Goal: Information Seeking & Learning: Learn about a topic

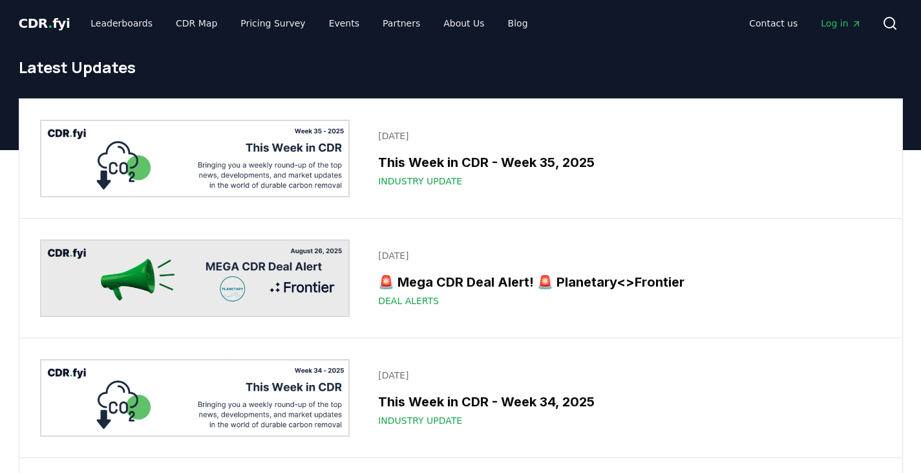
click at [58, 20] on span "CDR . fyi" at bounding box center [45, 24] width 52 height 16
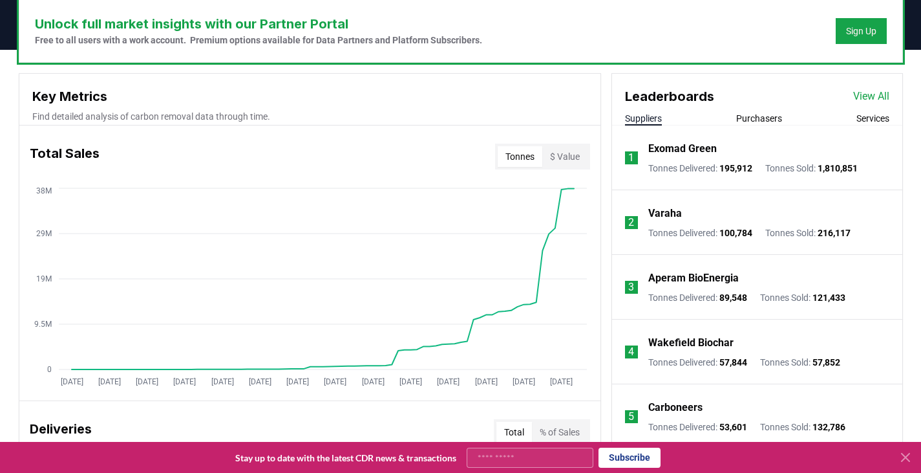
scroll to position [401, 0]
click at [880, 89] on link "View All" at bounding box center [871, 97] width 36 height 16
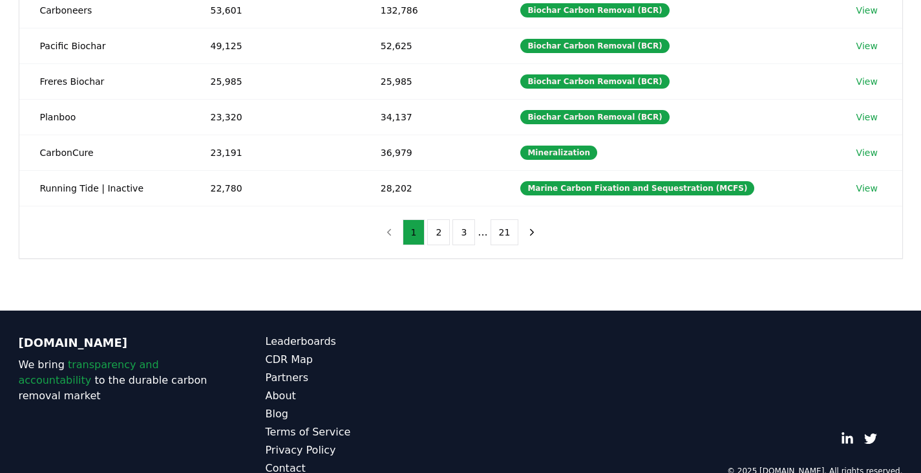
scroll to position [383, 0]
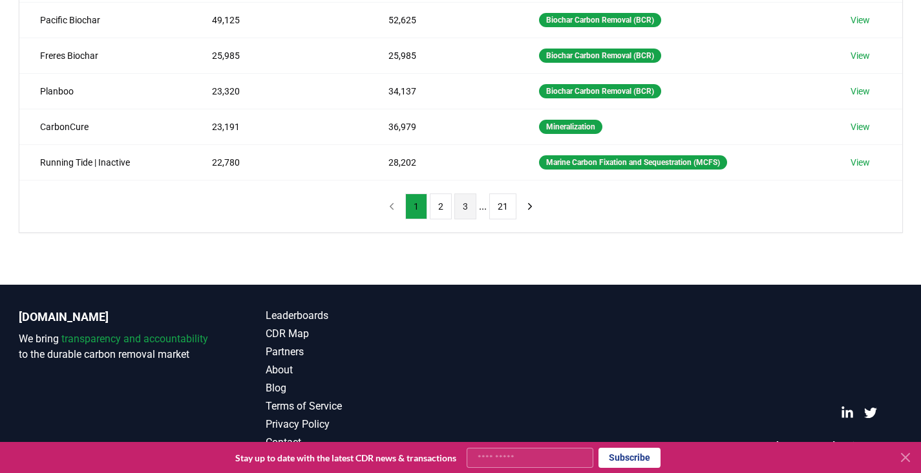
click at [464, 204] on button "3" at bounding box center [466, 206] width 22 height 26
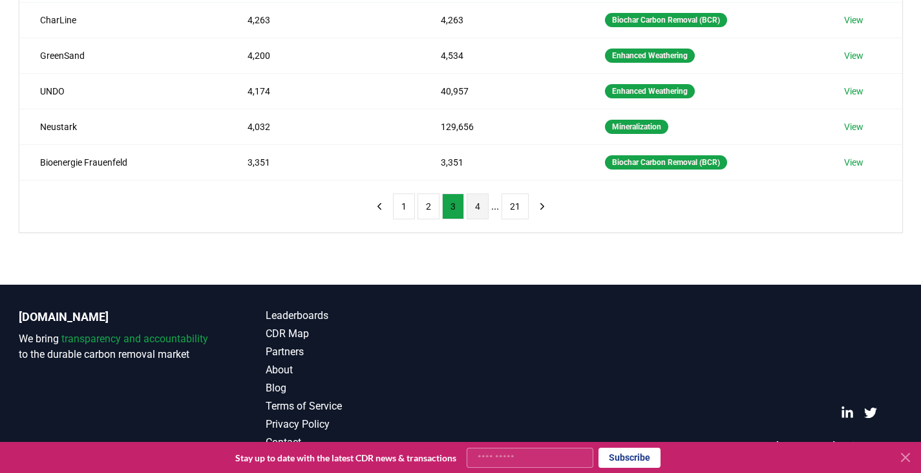
click at [477, 205] on button "4" at bounding box center [478, 206] width 22 height 26
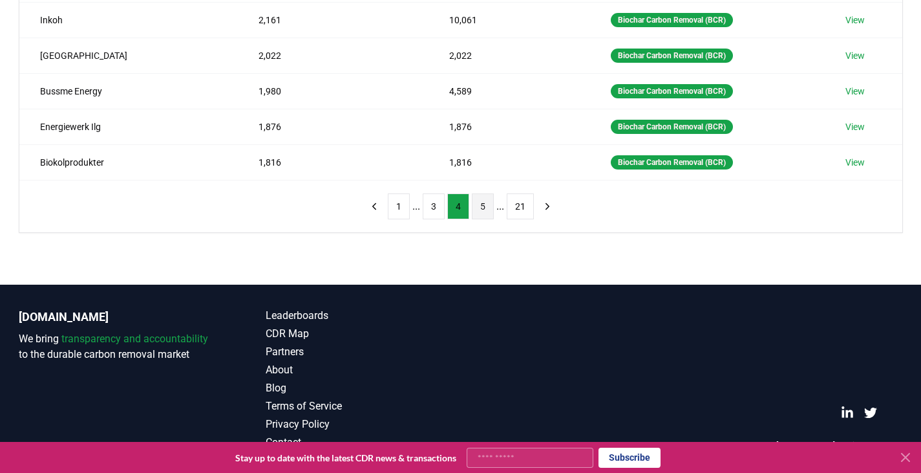
click at [486, 209] on button "5" at bounding box center [483, 206] width 22 height 26
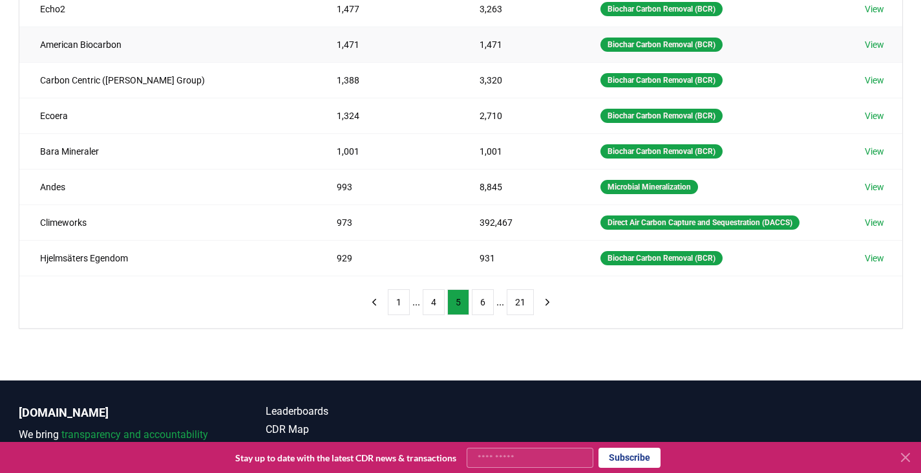
scroll to position [287, 0]
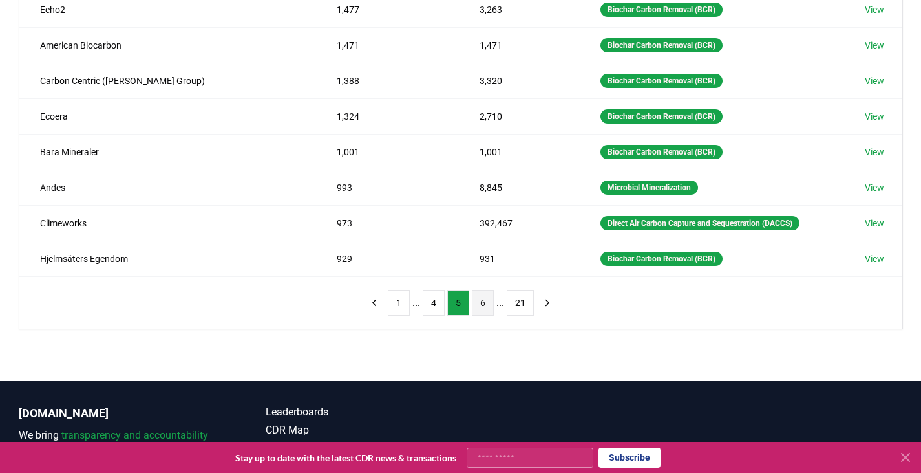
click at [480, 309] on button "6" at bounding box center [483, 303] width 22 height 26
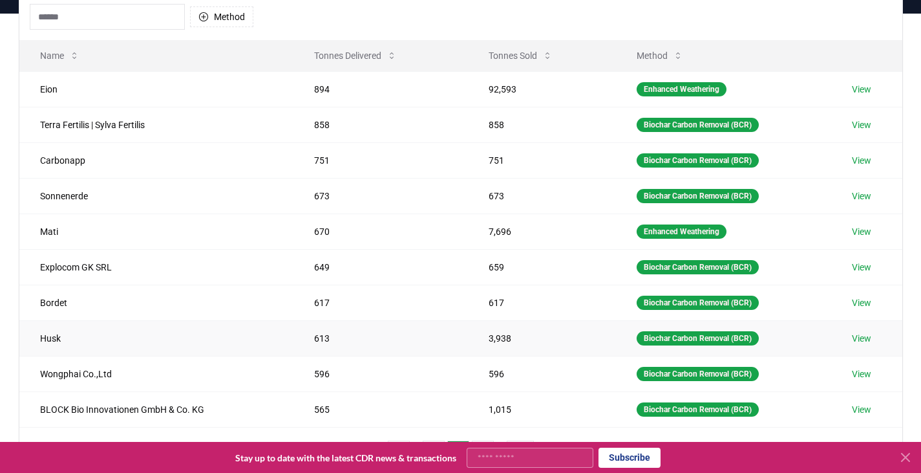
scroll to position [133, 0]
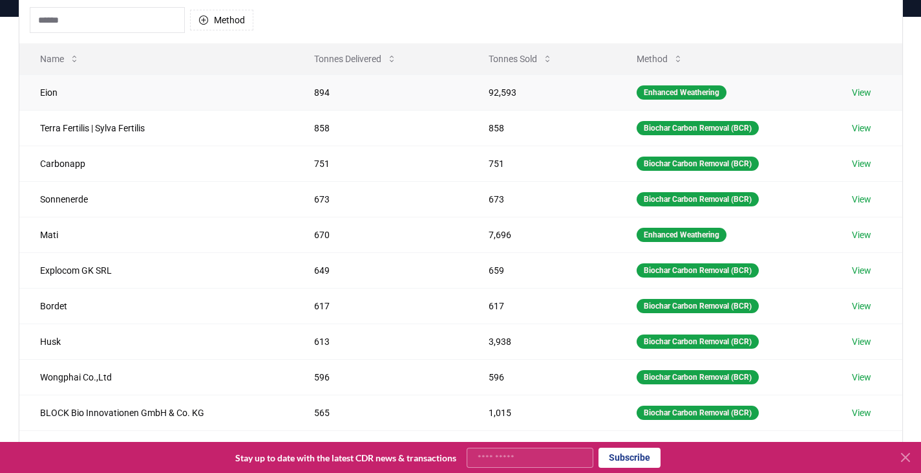
click at [500, 92] on td "92,593" at bounding box center [542, 92] width 148 height 36
copy td "92,593"
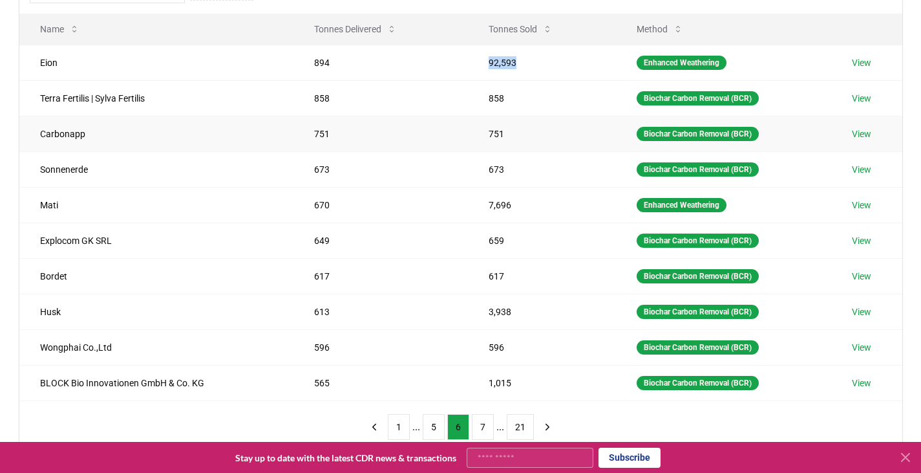
scroll to position [165, 0]
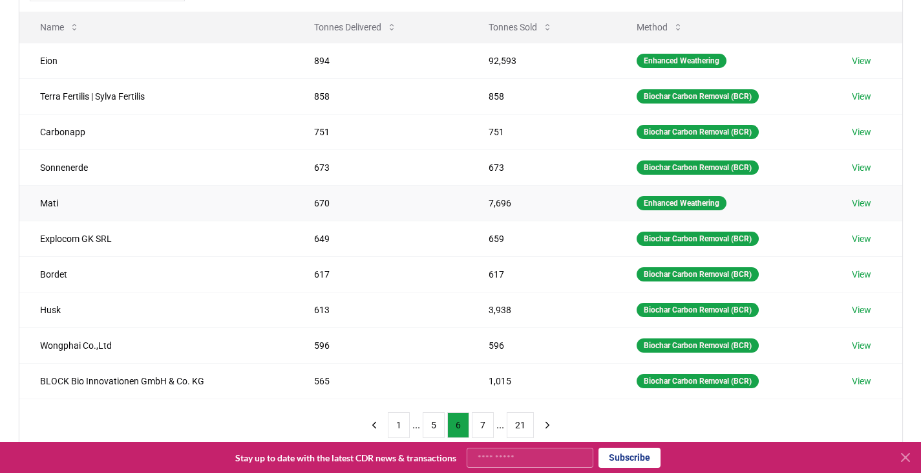
click at [501, 202] on td "7,696" at bounding box center [542, 203] width 148 height 36
copy td "7,696"
click at [391, 231] on td "649" at bounding box center [381, 238] width 175 height 36
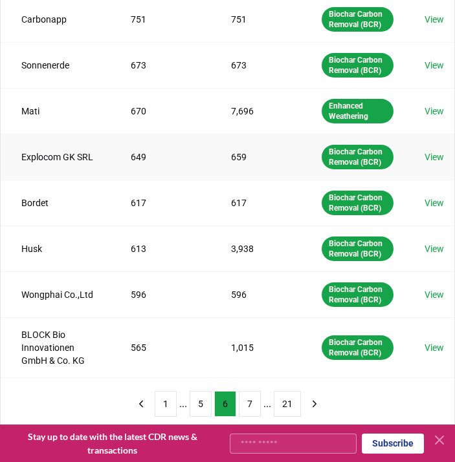
scroll to position [304, 0]
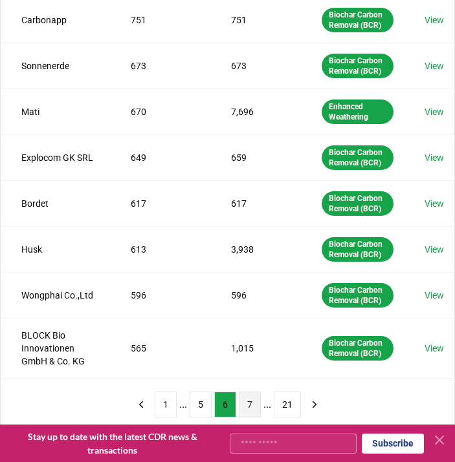
click at [250, 400] on button "7" at bounding box center [250, 405] width 22 height 26
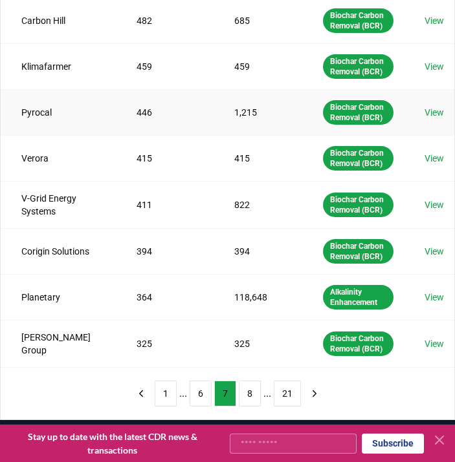
scroll to position [321, 0]
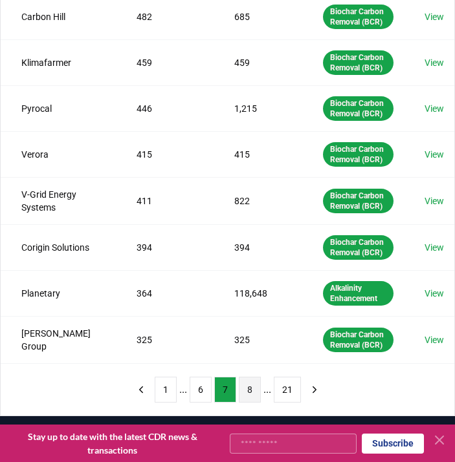
click at [257, 384] on button "8" at bounding box center [250, 390] width 22 height 26
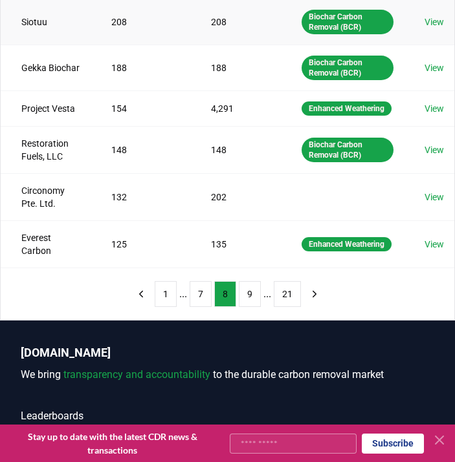
scroll to position [407, 0]
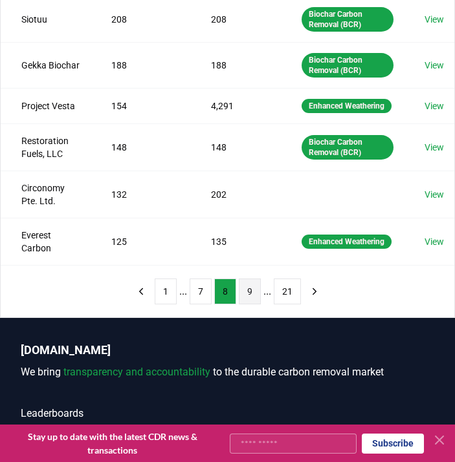
click at [254, 305] on button "9" at bounding box center [250, 292] width 22 height 26
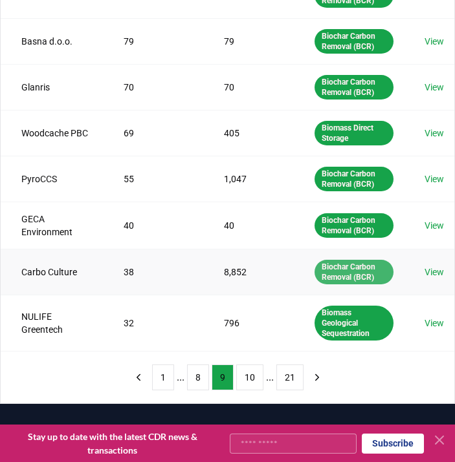
scroll to position [328, 0]
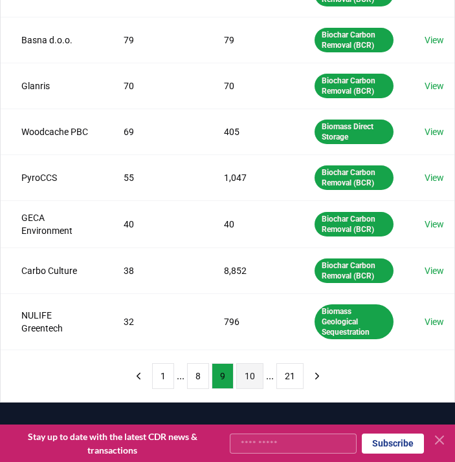
click at [247, 382] on button "10" at bounding box center [249, 376] width 27 height 26
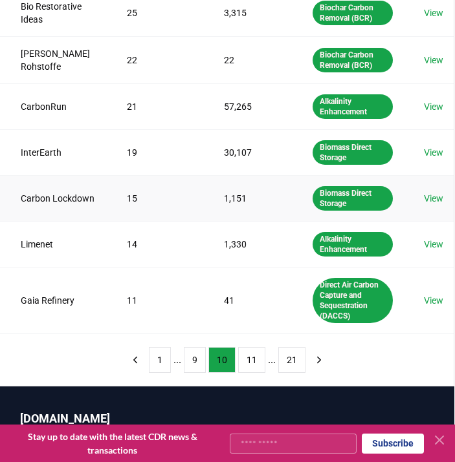
scroll to position [378, 1]
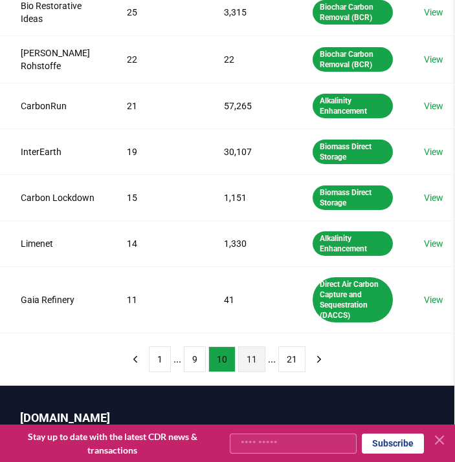
click at [245, 372] on button "11" at bounding box center [251, 360] width 27 height 26
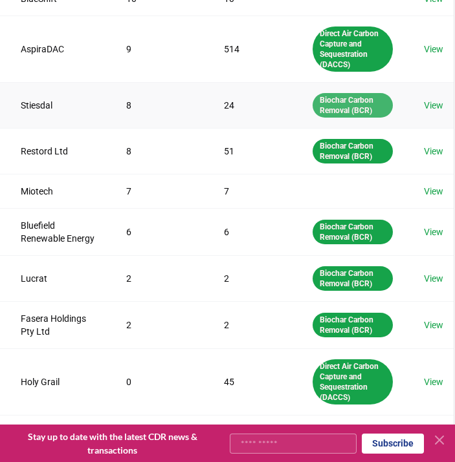
scroll to position [392, 1]
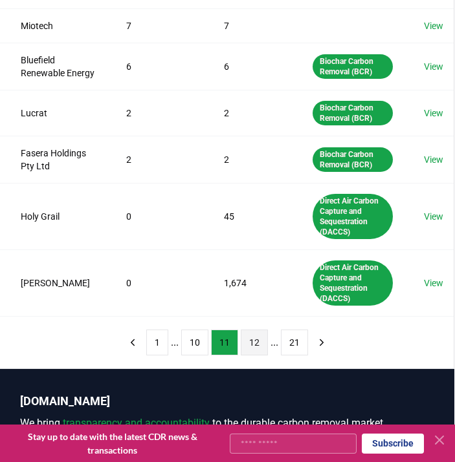
click at [250, 356] on button "12" at bounding box center [254, 343] width 27 height 26
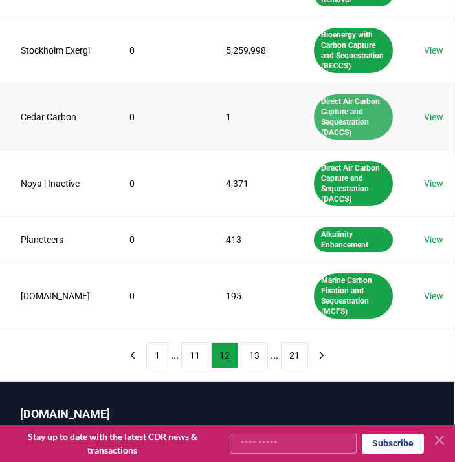
scroll to position [421, 1]
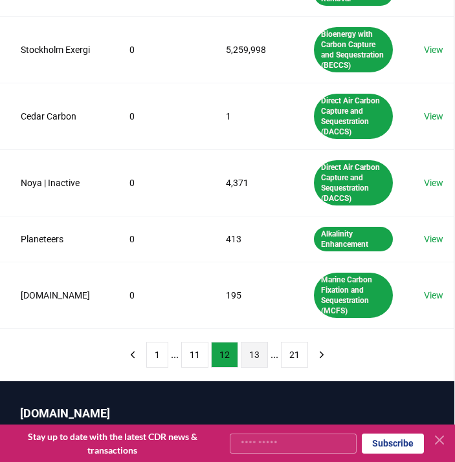
click at [253, 356] on button "13" at bounding box center [254, 355] width 27 height 26
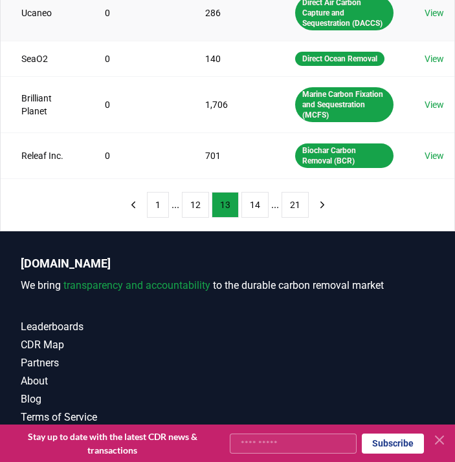
scroll to position [499, 0]
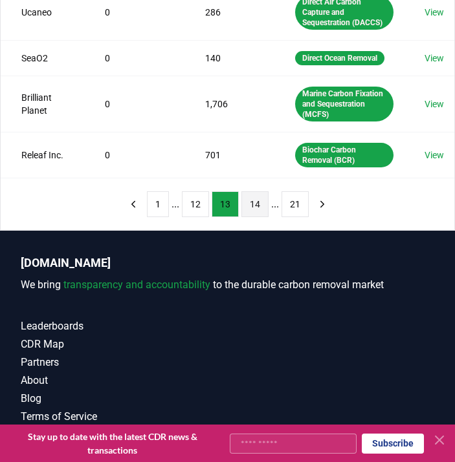
click at [246, 217] on button "14" at bounding box center [254, 204] width 27 height 26
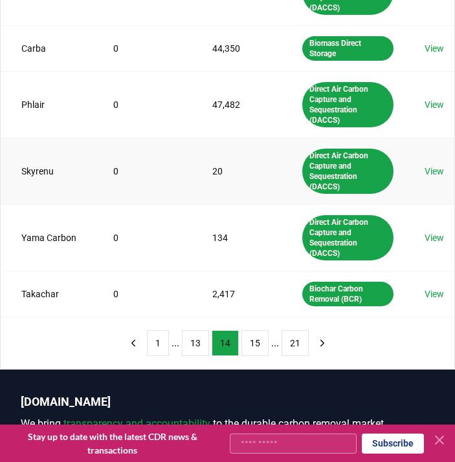
scroll to position [522, 0]
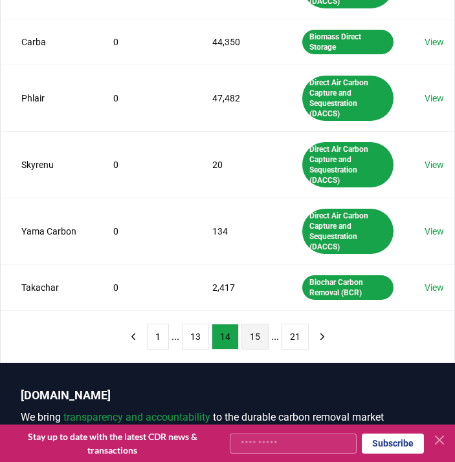
click at [253, 332] on button "15" at bounding box center [254, 337] width 27 height 26
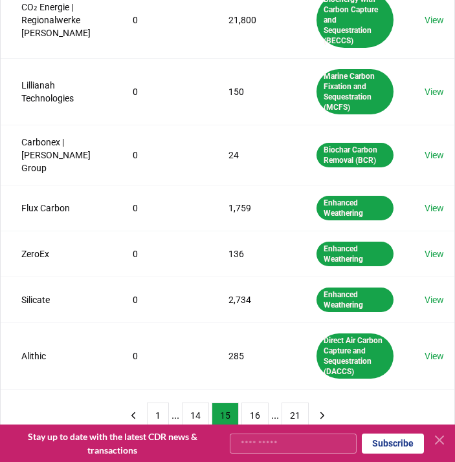
scroll to position [407, 0]
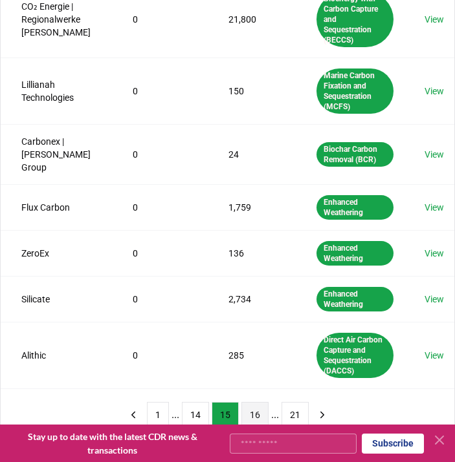
click at [257, 402] on button "16" at bounding box center [254, 415] width 27 height 26
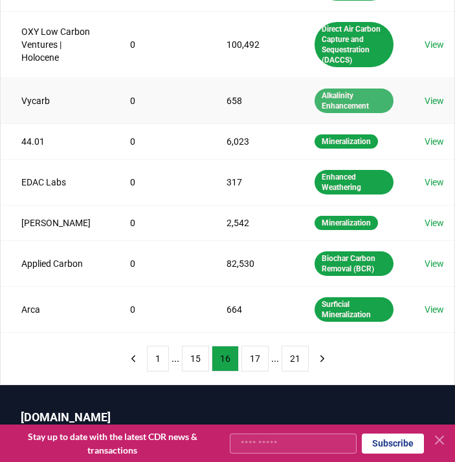
scroll to position [376, 0]
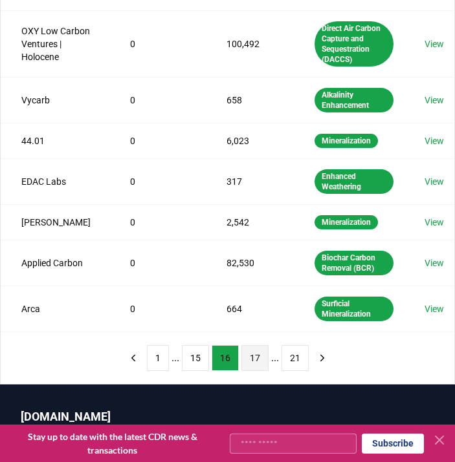
click at [252, 358] on button "17" at bounding box center [254, 358] width 27 height 26
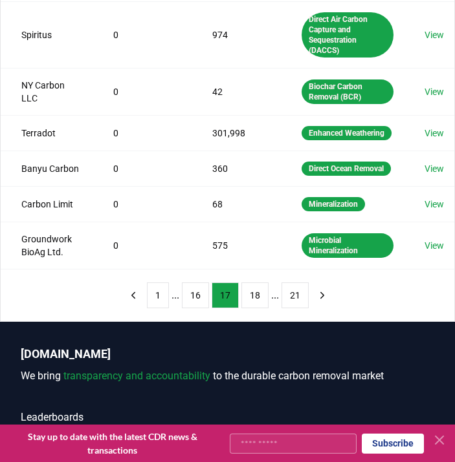
scroll to position [454, 0]
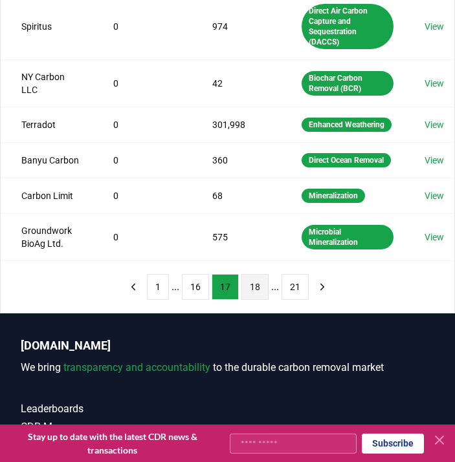
click at [249, 300] on button "18" at bounding box center [254, 287] width 27 height 26
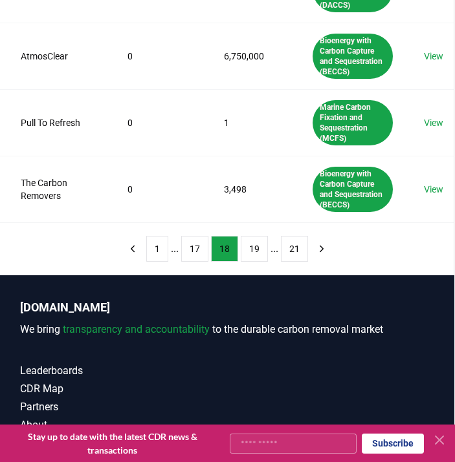
scroll to position [589, 0]
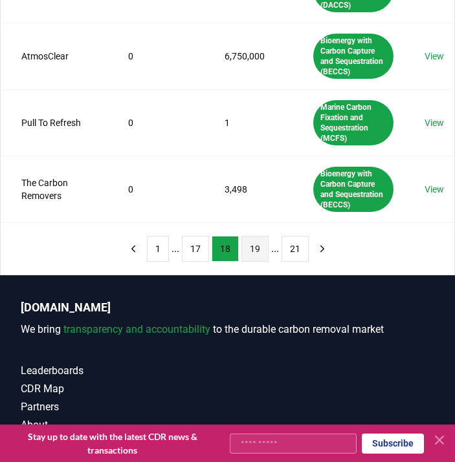
click at [251, 251] on button "19" at bounding box center [254, 249] width 27 height 26
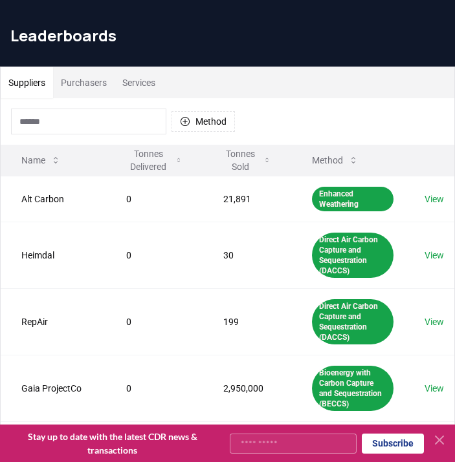
scroll to position [28, 0]
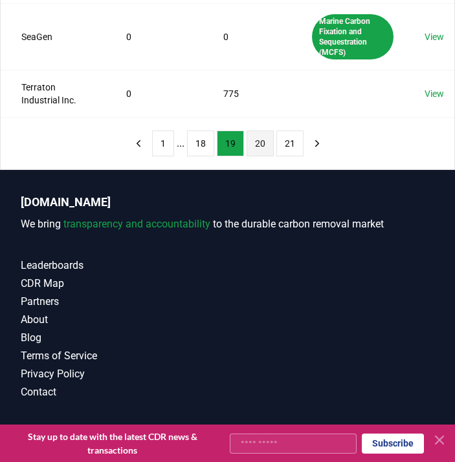
click at [259, 147] on button "20" at bounding box center [259, 144] width 27 height 26
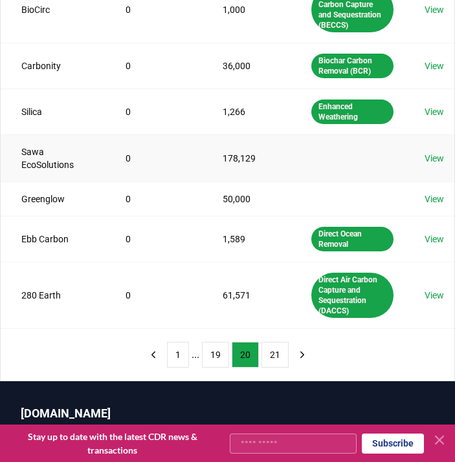
scroll to position [418, 0]
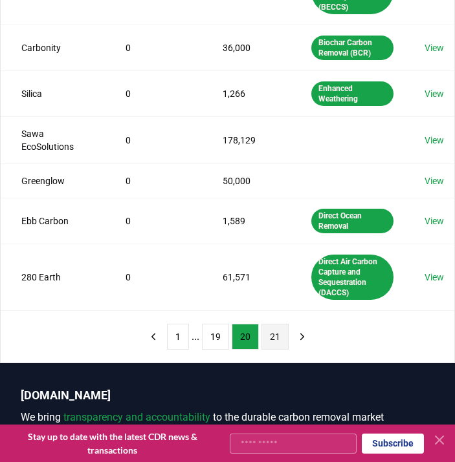
click at [273, 336] on button "21" at bounding box center [274, 337] width 27 height 26
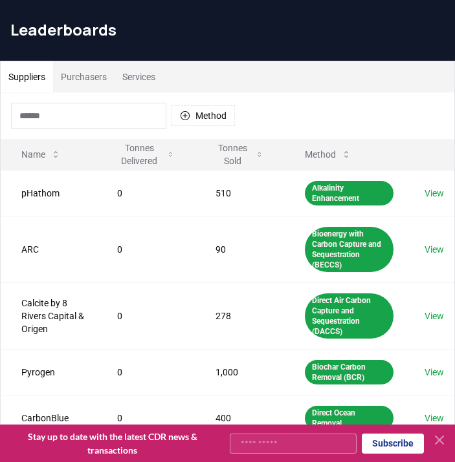
scroll to position [5, 0]
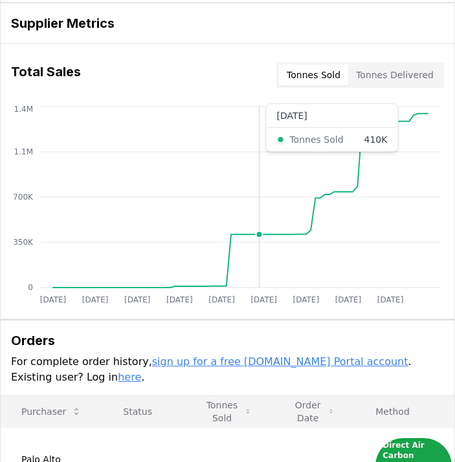
scroll to position [420, 2]
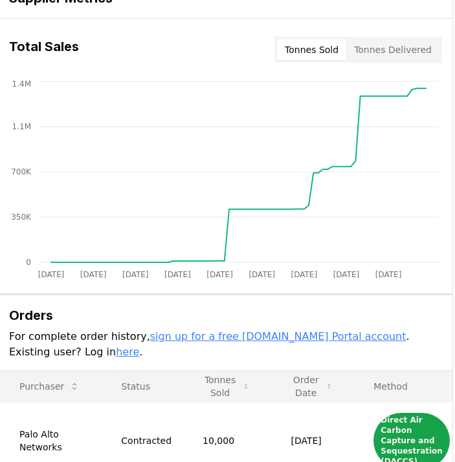
click at [408, 32] on div "Total Sales Tonnes Sold Tonnes Delivered" at bounding box center [225, 50] width 453 height 47
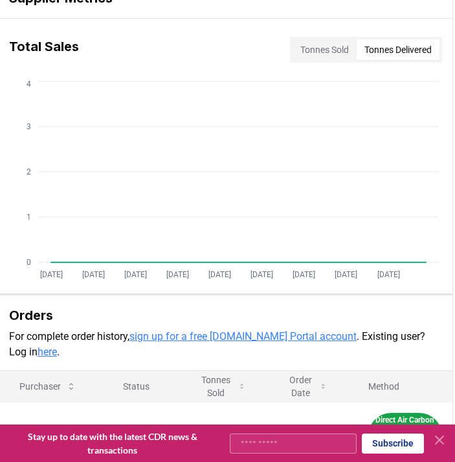
click at [409, 44] on button "Tonnes Delivered" at bounding box center [397, 49] width 83 height 21
click at [312, 50] on button "Tonnes Sold" at bounding box center [324, 49] width 64 height 21
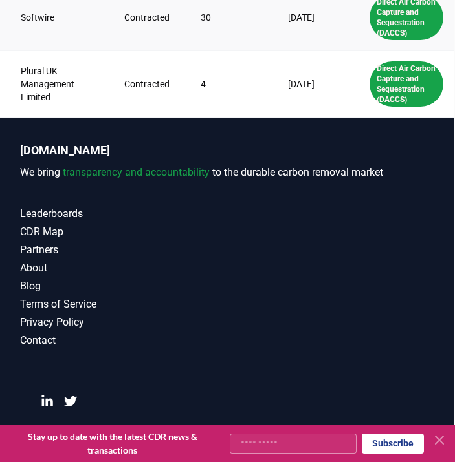
scroll to position [1077, 1]
